Goal: Task Accomplishment & Management: Use online tool/utility

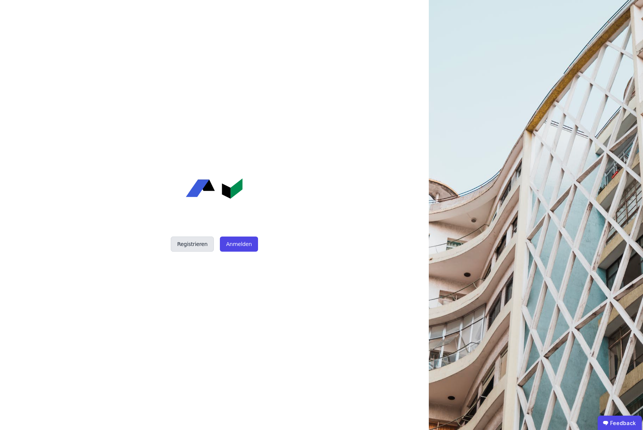
click at [185, 241] on button "Registrieren" at bounding box center [192, 243] width 43 height 15
click at [228, 249] on button "Anmelden" at bounding box center [239, 243] width 38 height 15
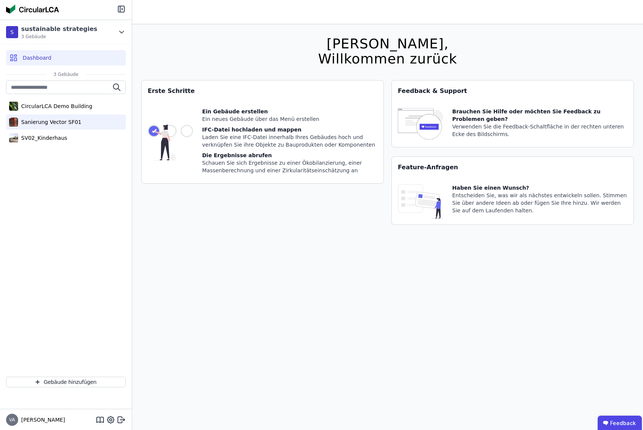
click at [34, 122] on div "Sanierung Vector SF01" at bounding box center [49, 122] width 63 height 8
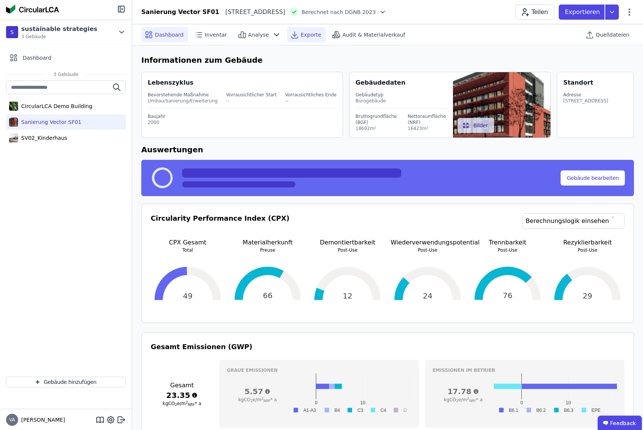
click at [301, 36] on span "Exporte" at bounding box center [311, 35] width 20 height 8
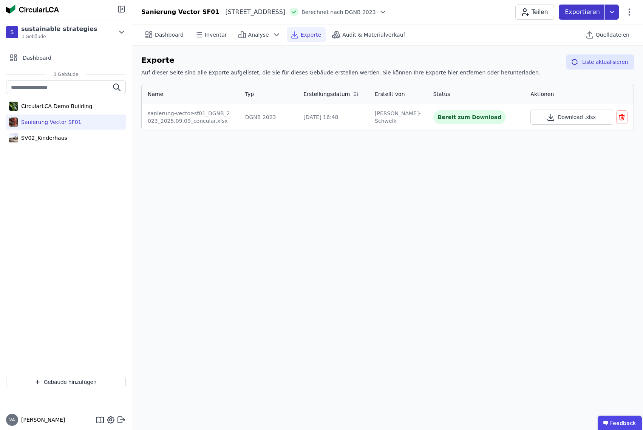
click at [607, 11] on icon at bounding box center [612, 12] width 14 height 15
click at [560, 55] on div "Ökobilanzierung" at bounding box center [551, 57] width 43 height 8
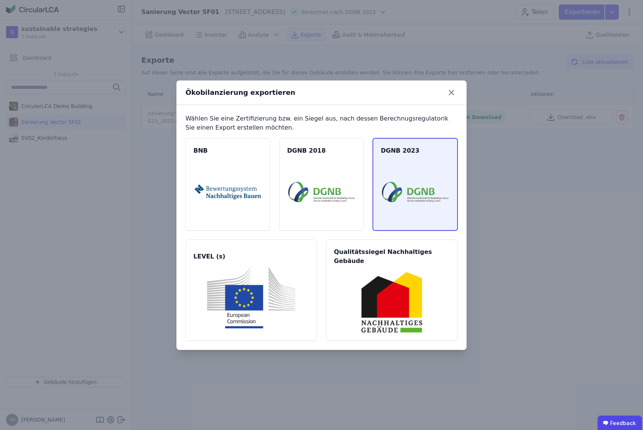
click at [391, 192] on img at bounding box center [415, 191] width 66 height 61
